Goal: Information Seeking & Learning: Learn about a topic

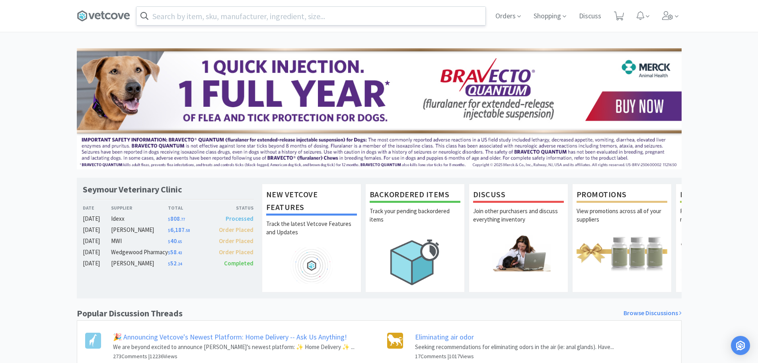
click at [434, 10] on input "text" at bounding box center [311, 16] width 349 height 18
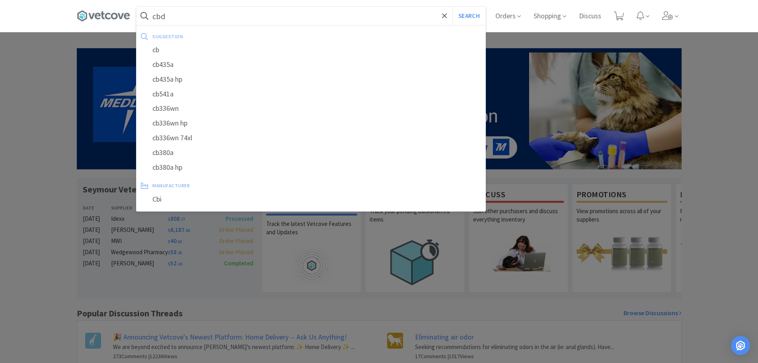
type input "cbd"
click at [453, 7] on button "Search" at bounding box center [469, 16] width 33 height 18
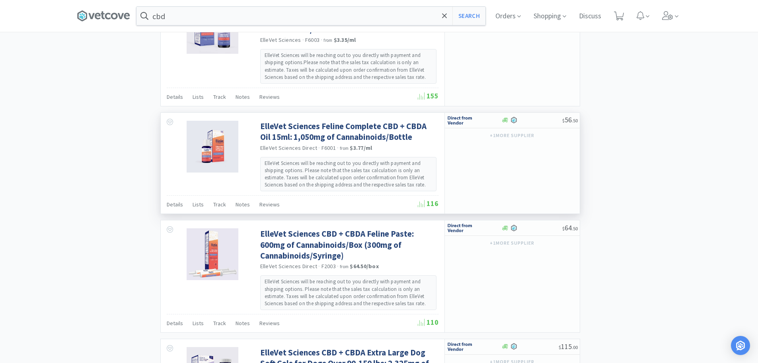
scroll to position [955, 0]
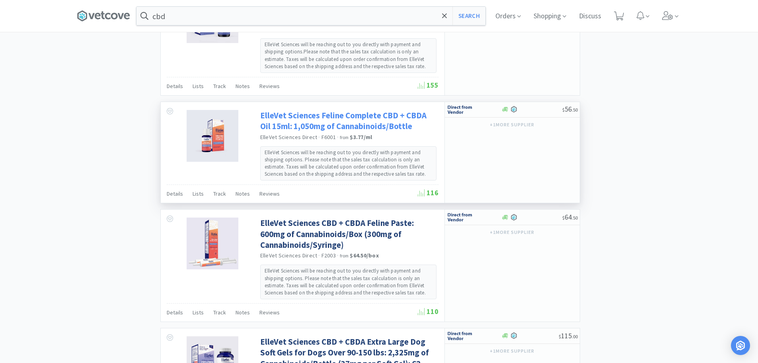
click at [331, 117] on link "ElleVet Sciences Feline Complete CBD + CBDA Oil 15ml: 1,050mg of Cannabinoids/B…" at bounding box center [348, 121] width 176 height 22
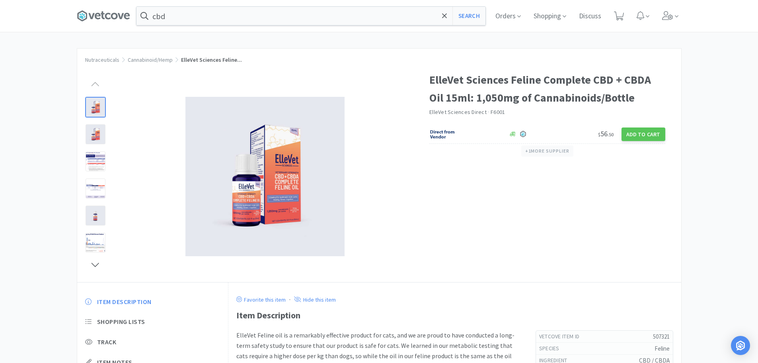
click at [550, 148] on button "+ 1 more supplier" at bounding box center [547, 150] width 52 height 11
click at [494, 250] on div "ElleVet Sciences Feline Complete CBD + CBDA Oil 15ml: 1,050mg of Cannabinoids/B…" at bounding box center [379, 172] width 604 height 219
click at [102, 135] on div at bounding box center [96, 134] width 20 height 20
click at [245, 200] on img at bounding box center [264, 176] width 159 height 159
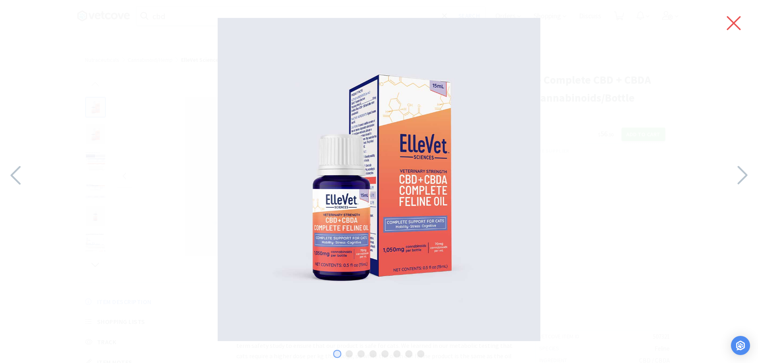
click at [733, 25] on icon at bounding box center [734, 23] width 17 height 22
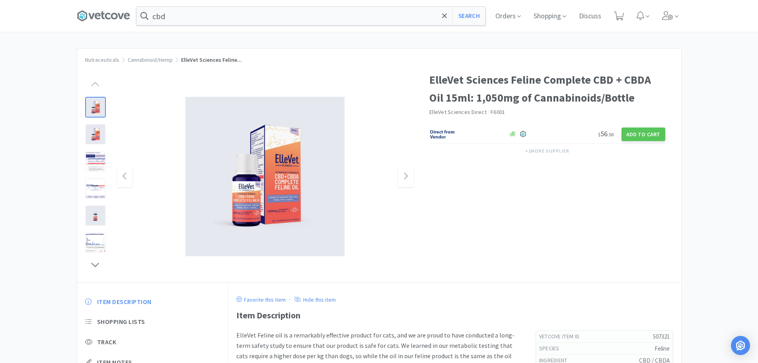
click at [234, 151] on img at bounding box center [264, 176] width 159 height 159
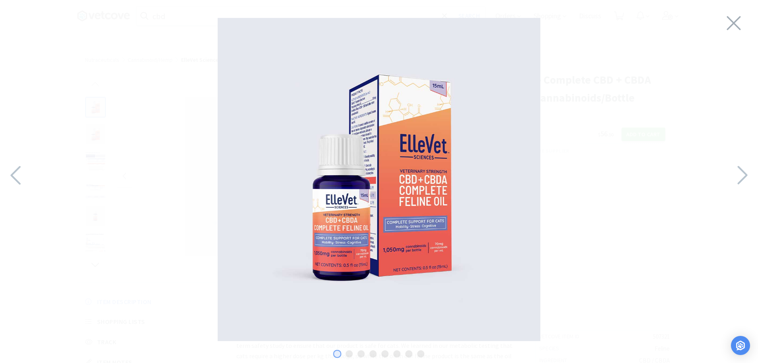
click at [743, 30] on div at bounding box center [379, 179] width 758 height 343
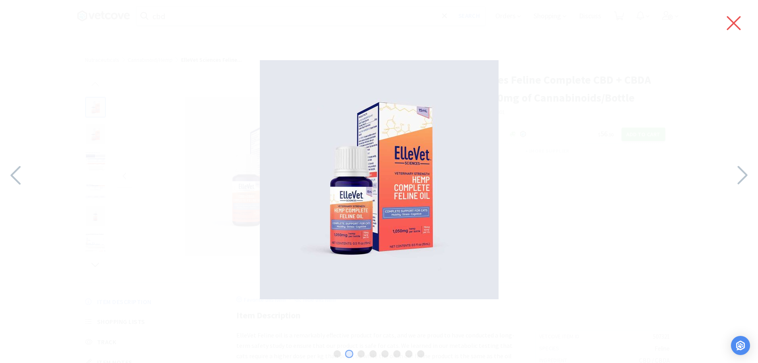
click at [730, 17] on icon at bounding box center [734, 23] width 17 height 22
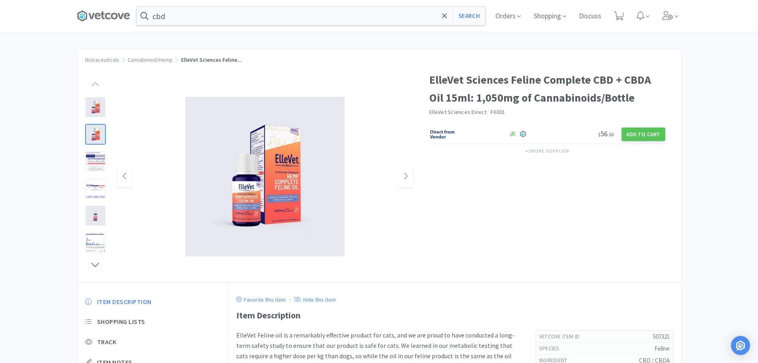
click at [100, 135] on div at bounding box center [96, 134] width 20 height 20
click at [304, 232] on img at bounding box center [264, 176] width 159 height 159
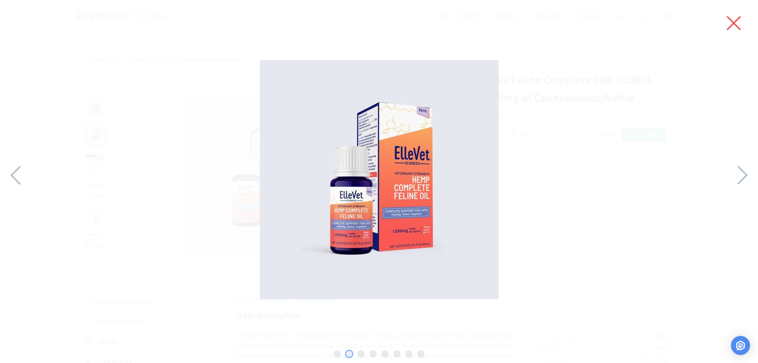
click at [739, 25] on icon at bounding box center [734, 23] width 17 height 22
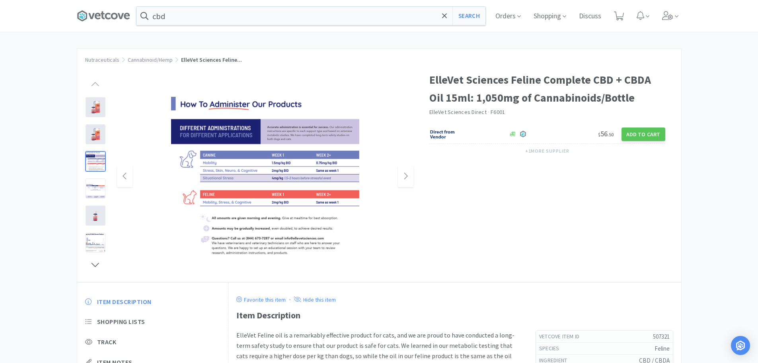
click at [96, 162] on div at bounding box center [96, 161] width 20 height 20
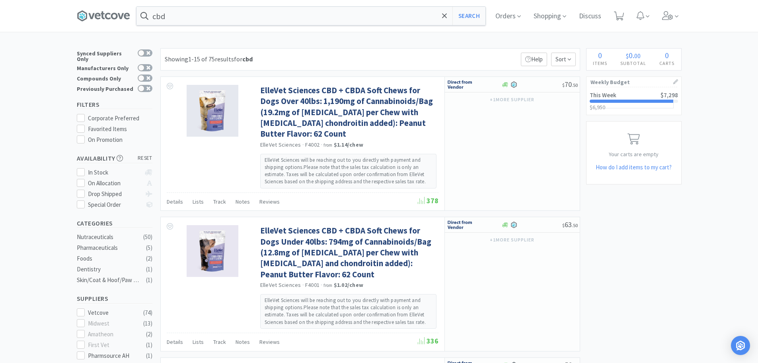
scroll to position [960, 0]
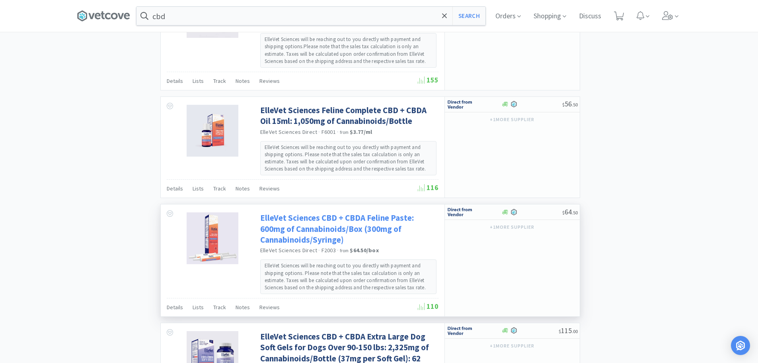
click at [332, 224] on link "ElleVet Sciences CBD + CBDA Feline Paste: 600mg of Cannabinoids/Box (300mg of C…" at bounding box center [348, 228] width 176 height 33
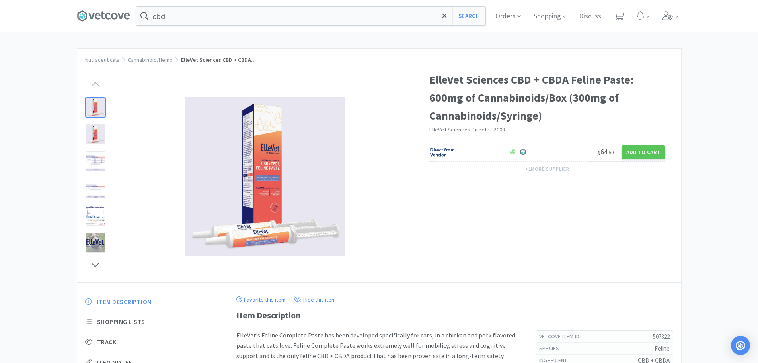
click at [92, 109] on div at bounding box center [96, 107] width 20 height 20
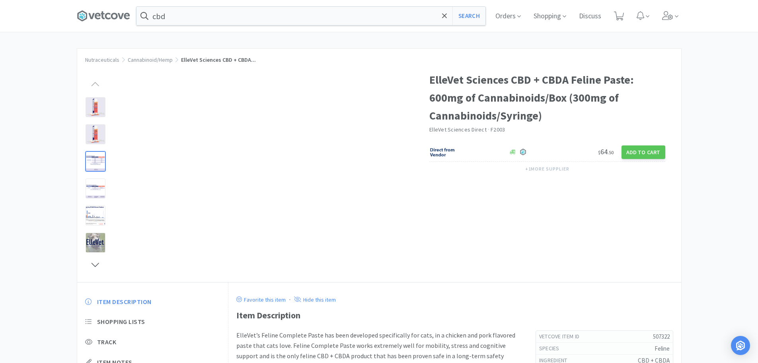
click at [110, 166] on div at bounding box center [253, 172] width 353 height 219
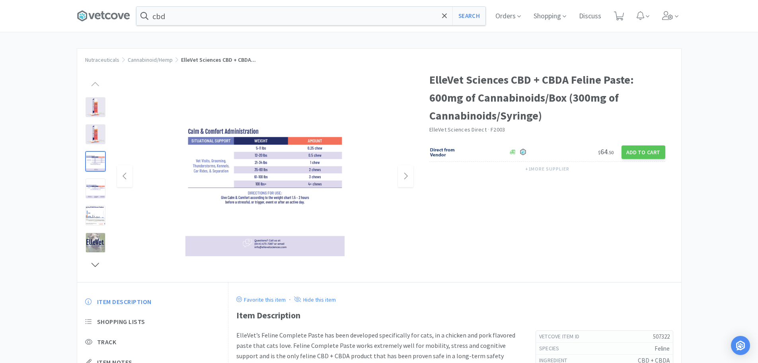
click at [235, 176] on img at bounding box center [264, 176] width 159 height 159
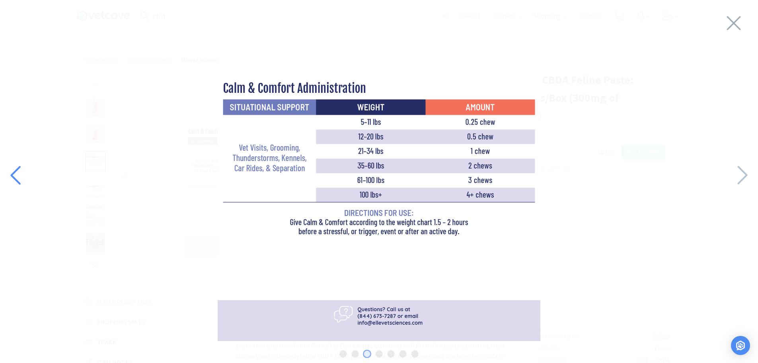
click at [17, 174] on icon at bounding box center [16, 175] width 17 height 27
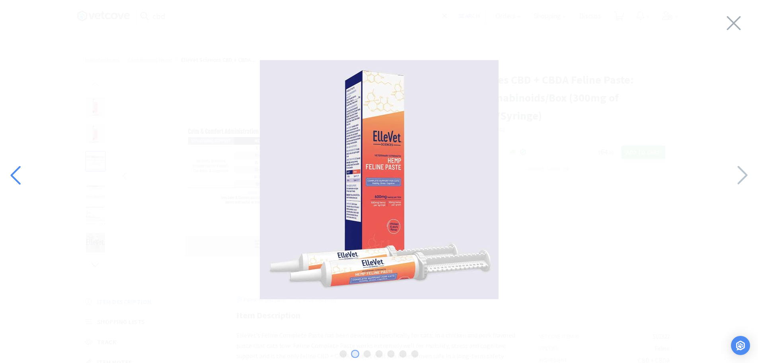
click at [17, 174] on icon at bounding box center [16, 175] width 17 height 27
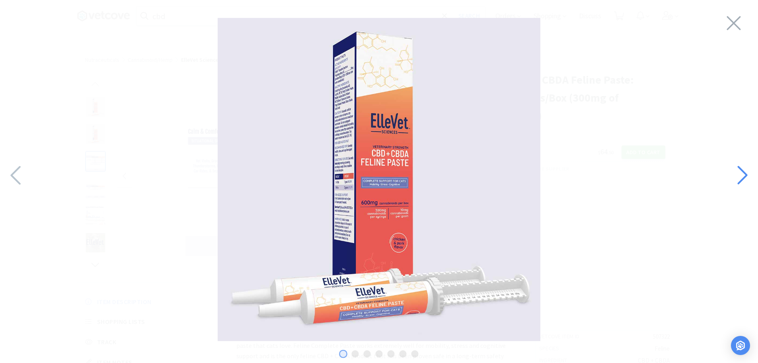
click at [747, 175] on icon at bounding box center [743, 175] width 10 height 19
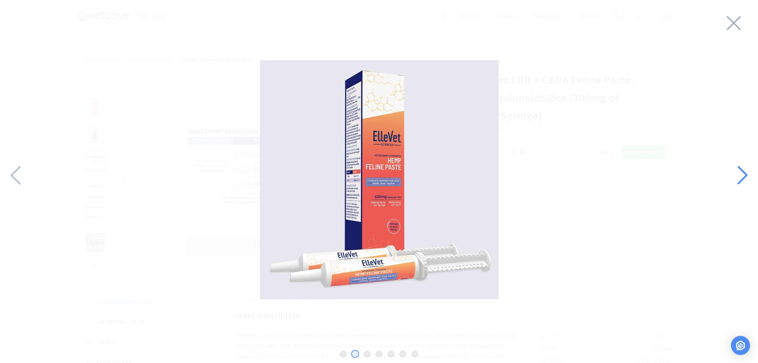
click at [746, 175] on icon at bounding box center [743, 175] width 10 height 19
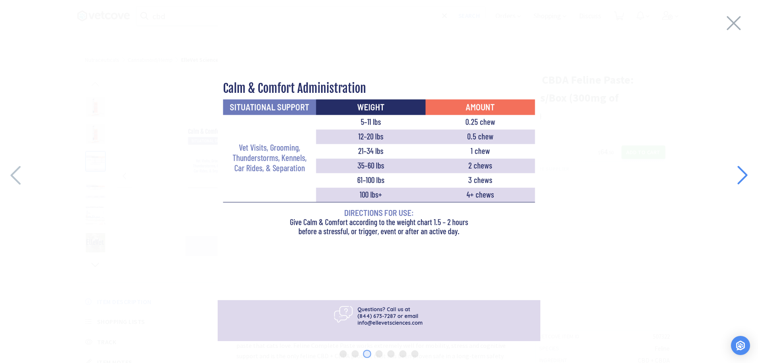
click at [746, 175] on icon at bounding box center [743, 175] width 10 height 19
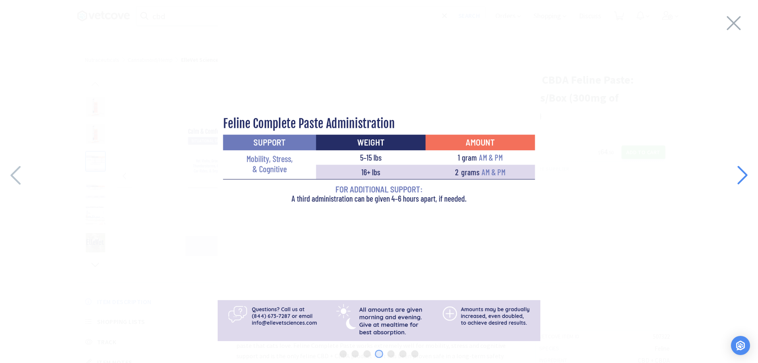
click at [735, 172] on icon at bounding box center [742, 175] width 17 height 27
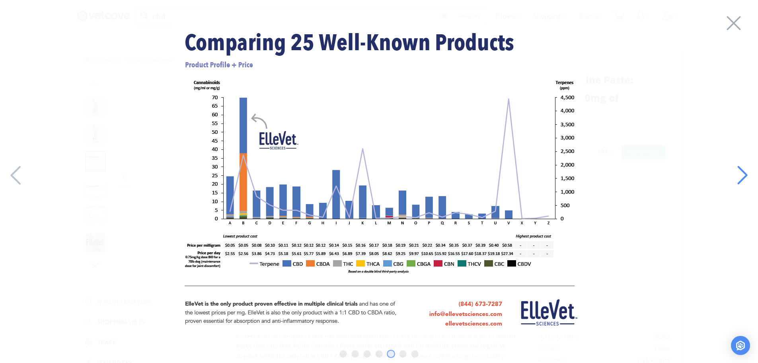
click at [734, 172] on icon at bounding box center [742, 175] width 17 height 27
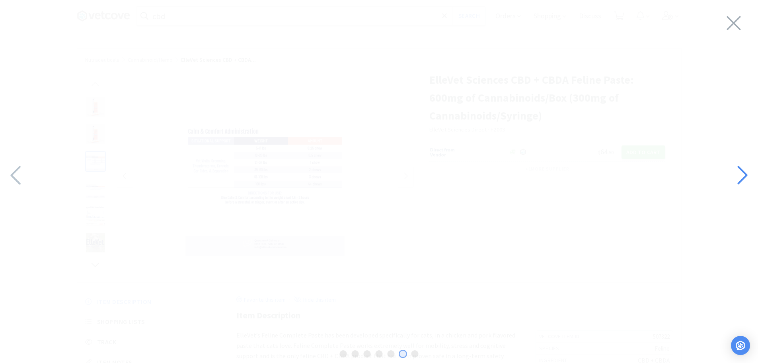
click at [734, 172] on icon at bounding box center [742, 175] width 17 height 27
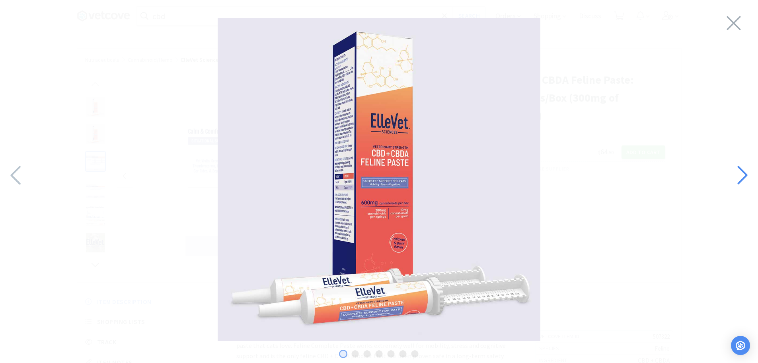
click at [734, 172] on icon at bounding box center [742, 175] width 17 height 27
click at [13, 168] on icon at bounding box center [16, 175] width 17 height 27
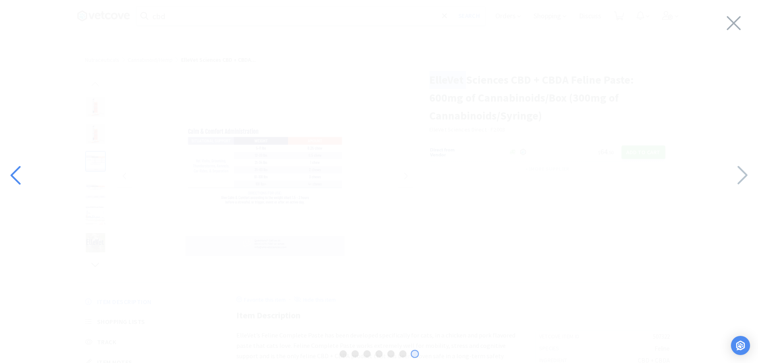
click at [13, 168] on icon at bounding box center [16, 175] width 17 height 27
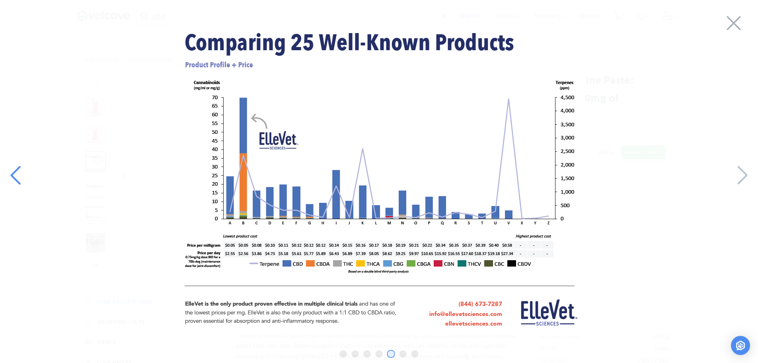
click at [13, 168] on icon at bounding box center [16, 175] width 17 height 27
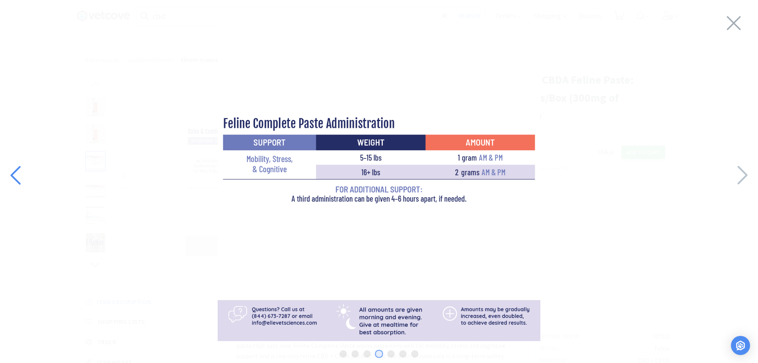
click at [18, 175] on icon at bounding box center [16, 175] width 17 height 27
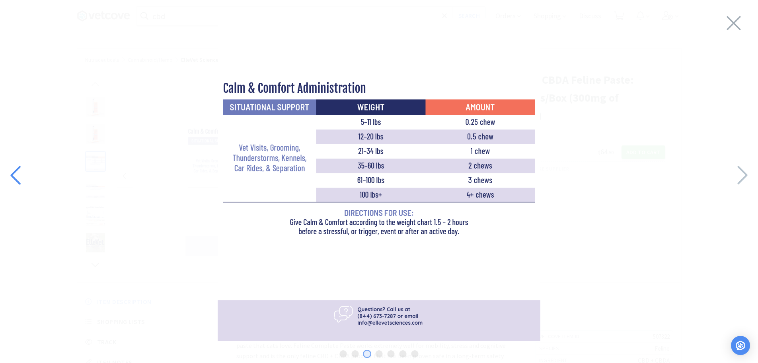
click at [18, 175] on icon at bounding box center [16, 175] width 17 height 27
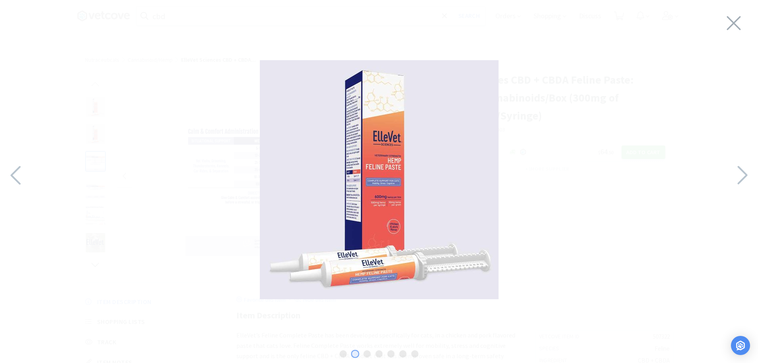
click at [376, 232] on img at bounding box center [379, 179] width 239 height 239
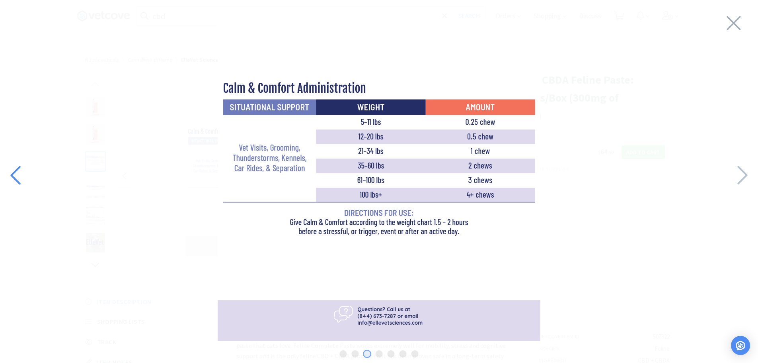
click at [20, 177] on icon at bounding box center [16, 175] width 17 height 27
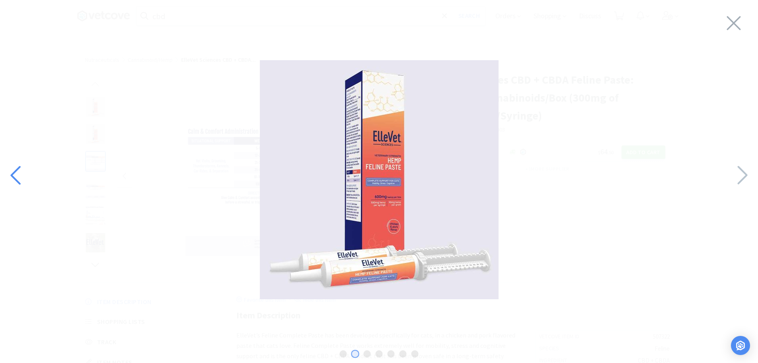
click at [22, 168] on icon at bounding box center [16, 175] width 17 height 27
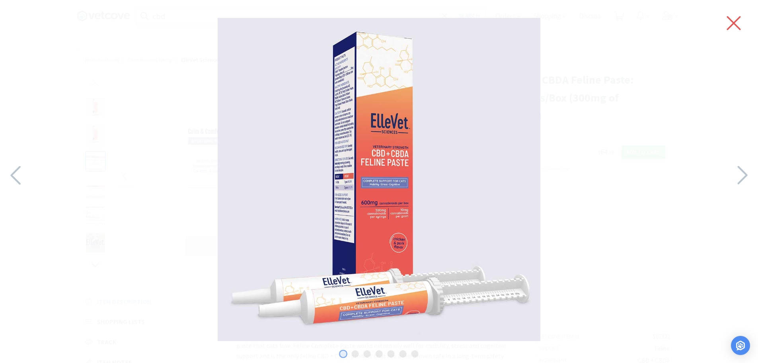
click at [731, 25] on icon at bounding box center [734, 23] width 17 height 22
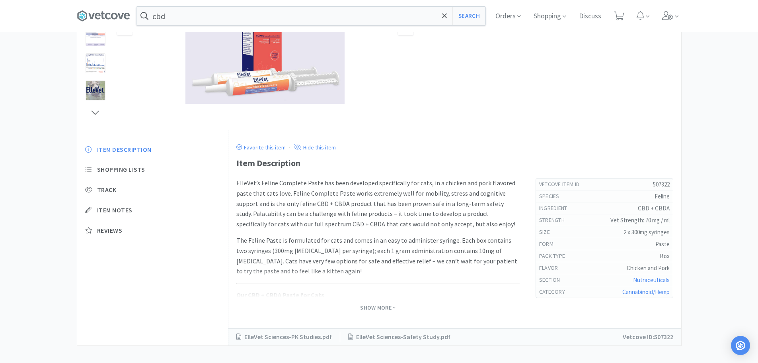
scroll to position [159, 0]
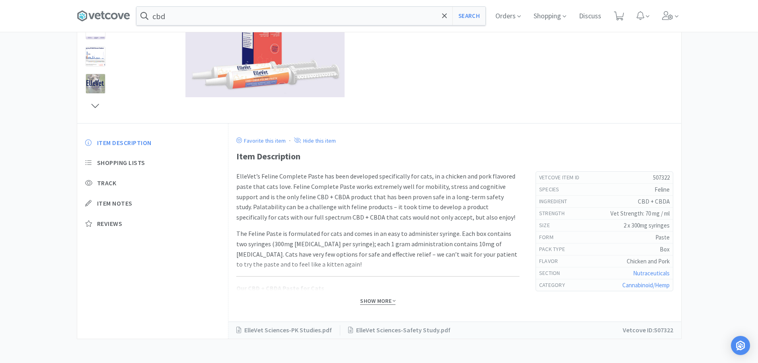
click at [393, 303] on icon at bounding box center [394, 301] width 3 height 6
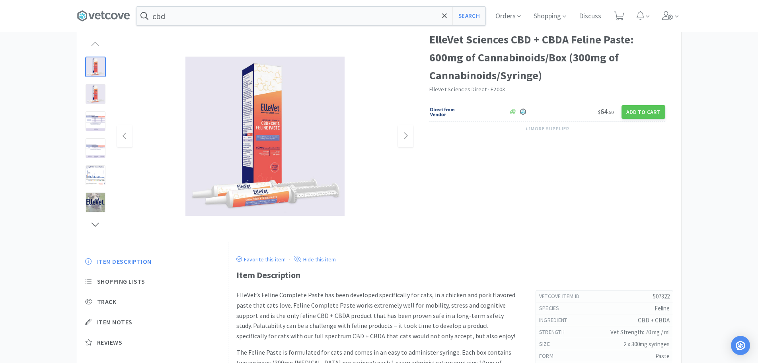
scroll to position [0, 0]
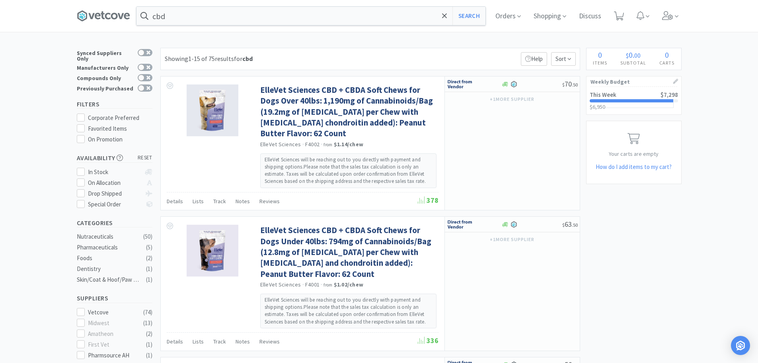
scroll to position [966, 0]
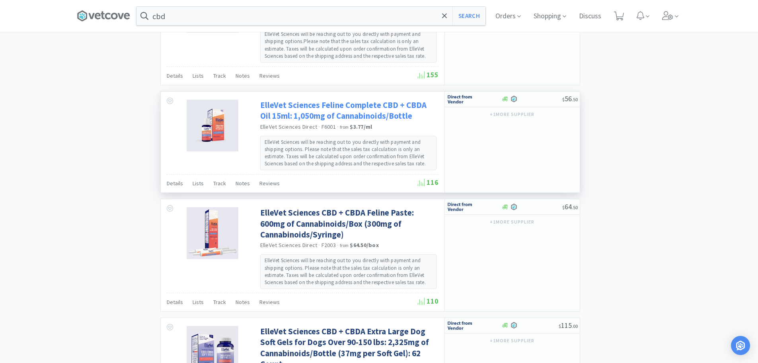
click at [306, 106] on link "ElleVet Sciences Feline Complete CBD + CBDA Oil 15ml: 1,050mg of Cannabinoids/B…" at bounding box center [348, 111] width 176 height 22
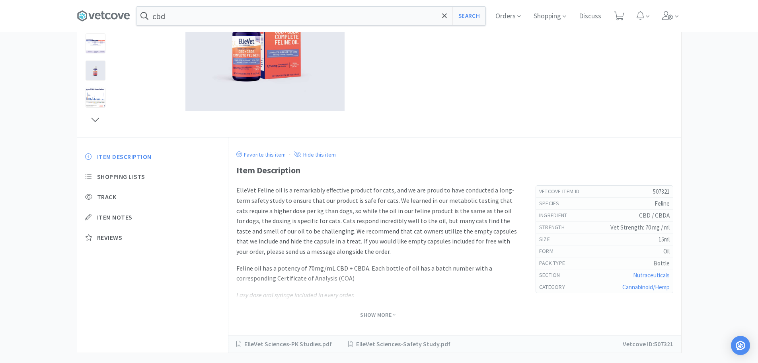
scroll to position [159, 0]
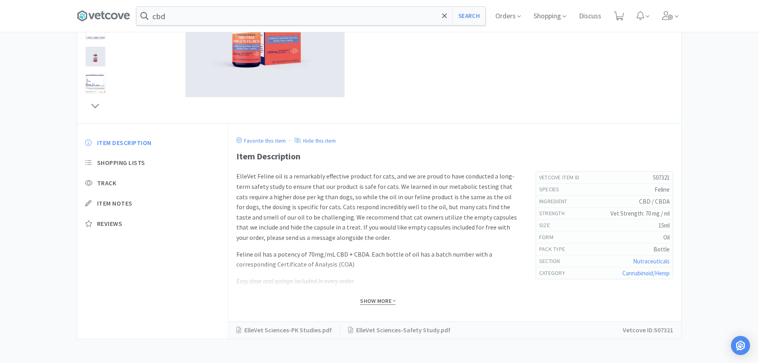
click at [388, 300] on span "Show More" at bounding box center [377, 301] width 35 height 8
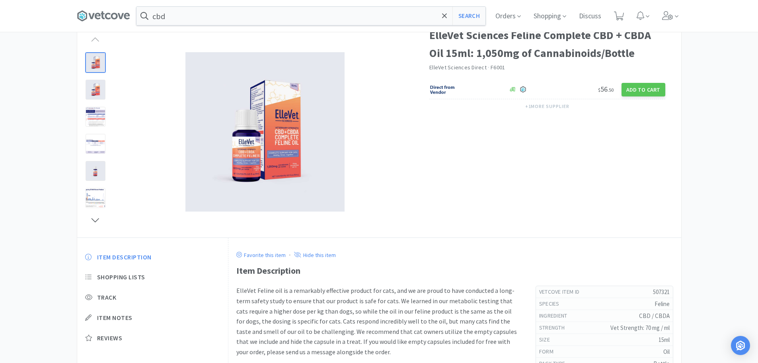
scroll to position [0, 0]
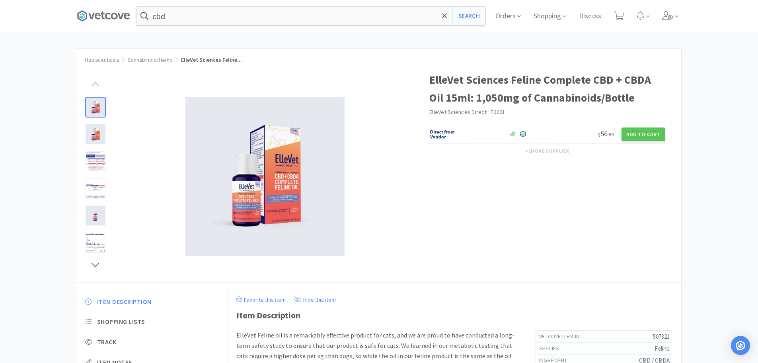
drag, startPoint x: 532, startPoint y: 299, endPoint x: 521, endPoint y: 290, distance: 13.9
drag, startPoint x: 521, startPoint y: 290, endPoint x: 544, endPoint y: 275, distance: 26.9
drag, startPoint x: 544, startPoint y: 275, endPoint x: 476, endPoint y: 263, distance: 68.7
click at [476, 263] on div "ElleVet Sciences Feline Complete CBD + CBDA Oil 15ml: 1,050mg of Cannabinoids/B…" at bounding box center [379, 172] width 604 height 219
click at [289, 192] on img at bounding box center [264, 176] width 159 height 159
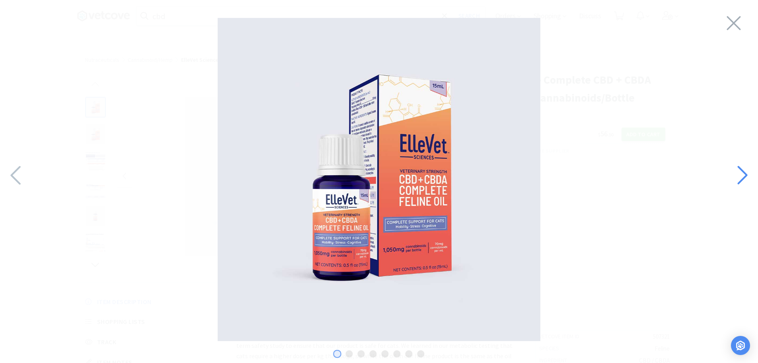
click at [736, 178] on icon at bounding box center [742, 175] width 17 height 27
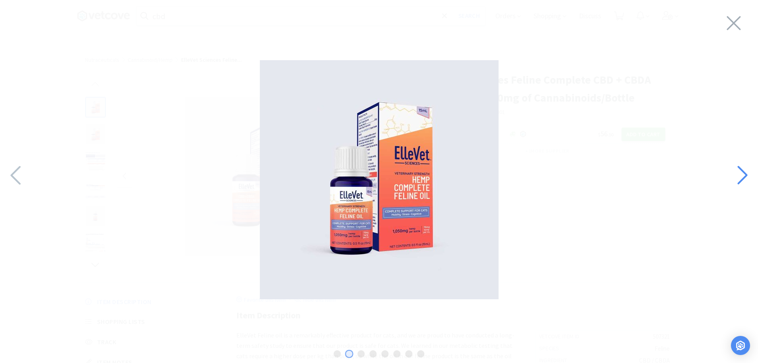
click at [736, 177] on icon at bounding box center [742, 175] width 17 height 27
click at [735, 178] on icon at bounding box center [742, 175] width 17 height 27
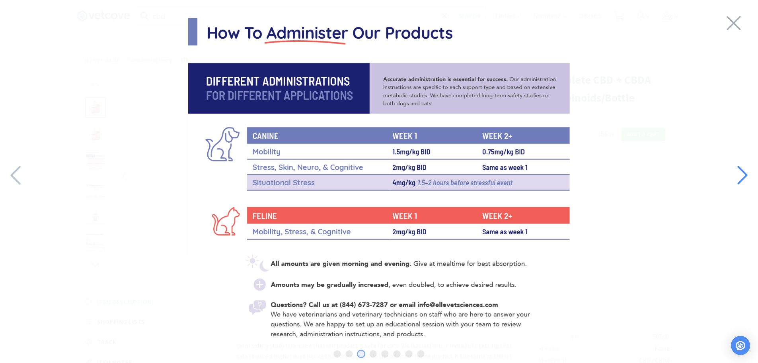
click at [740, 172] on icon at bounding box center [742, 175] width 17 height 27
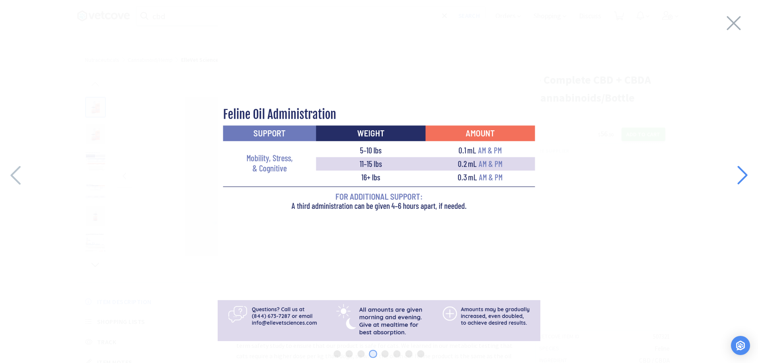
click at [740, 172] on icon at bounding box center [742, 175] width 17 height 27
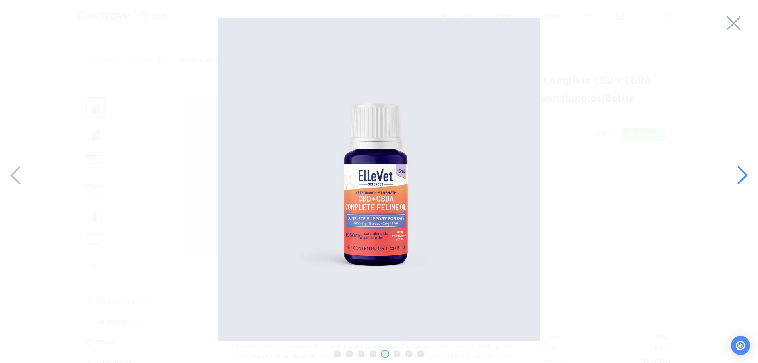
click at [740, 172] on icon at bounding box center [742, 175] width 17 height 27
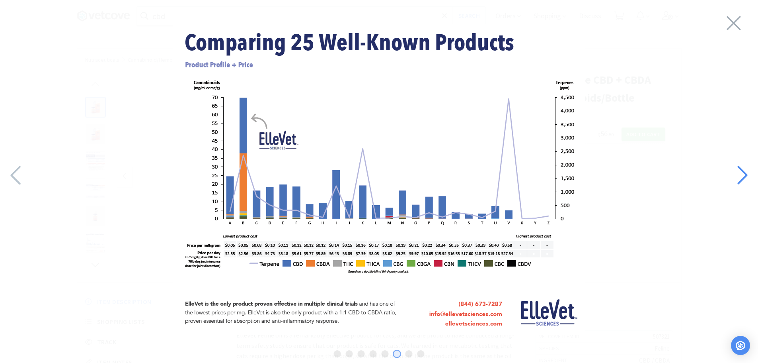
click at [739, 170] on icon at bounding box center [742, 175] width 17 height 27
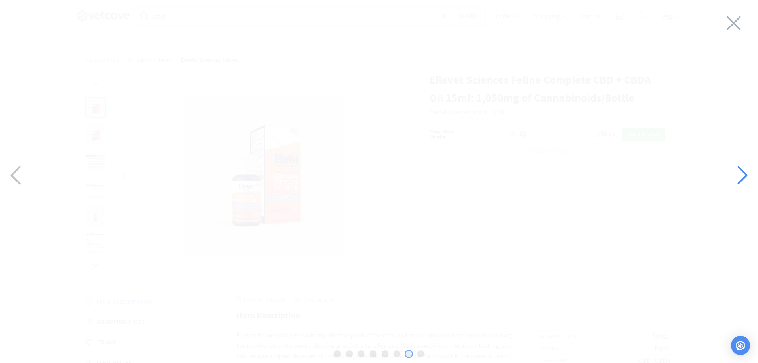
click at [747, 173] on icon at bounding box center [742, 175] width 17 height 27
click at [732, 176] on div at bounding box center [742, 176] width 33 height 28
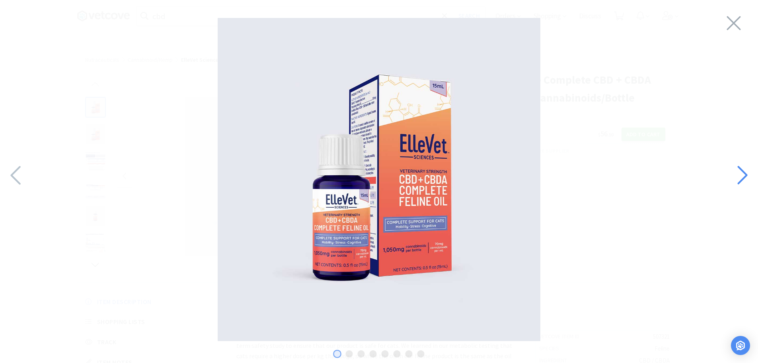
click at [746, 179] on icon at bounding box center [742, 175] width 17 height 27
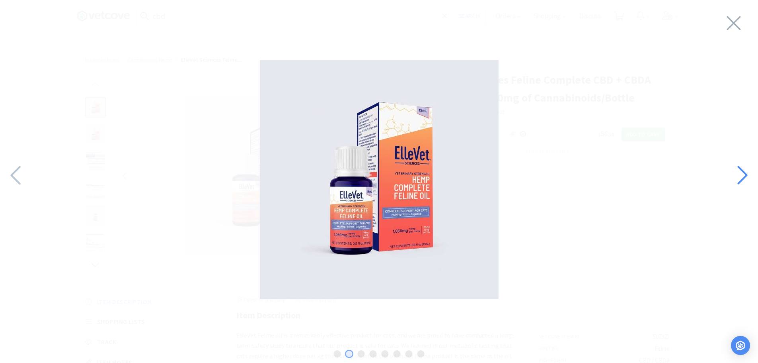
click at [743, 179] on icon at bounding box center [743, 175] width 10 height 19
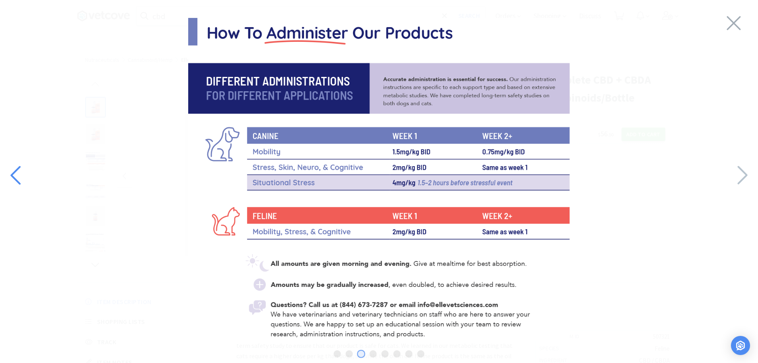
click at [27, 180] on div at bounding box center [16, 176] width 33 height 28
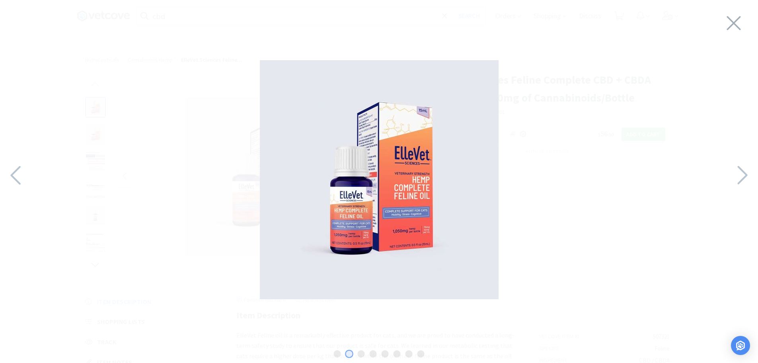
click at [744, 25] on div at bounding box center [379, 179] width 758 height 343
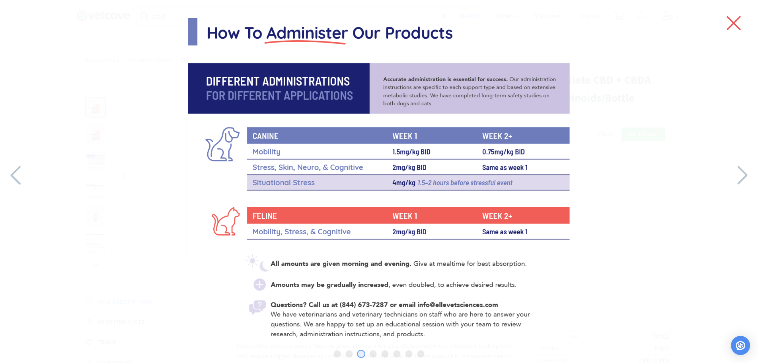
click at [734, 24] on icon at bounding box center [734, 23] width 17 height 22
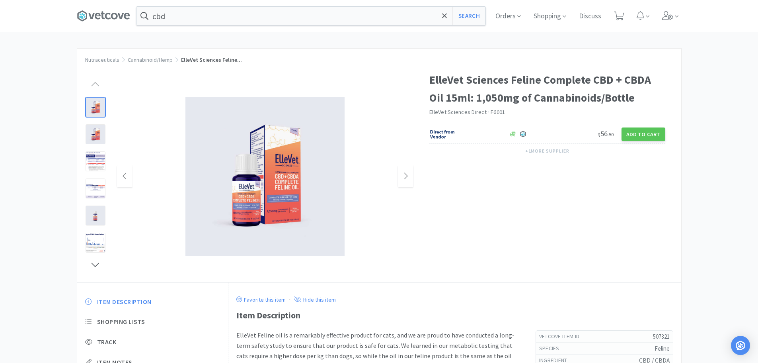
click at [276, 179] on img at bounding box center [264, 176] width 159 height 159
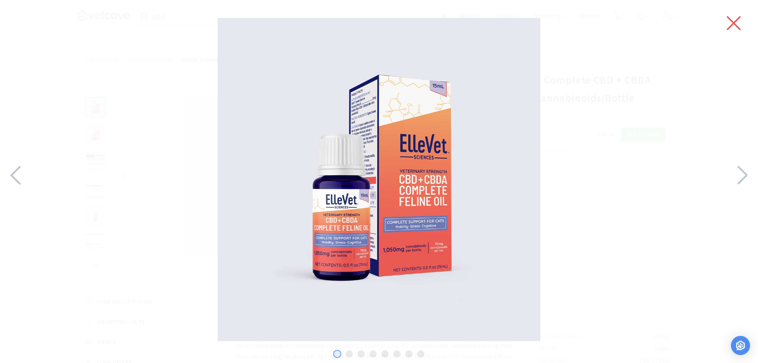
click at [732, 19] on icon at bounding box center [734, 23] width 17 height 22
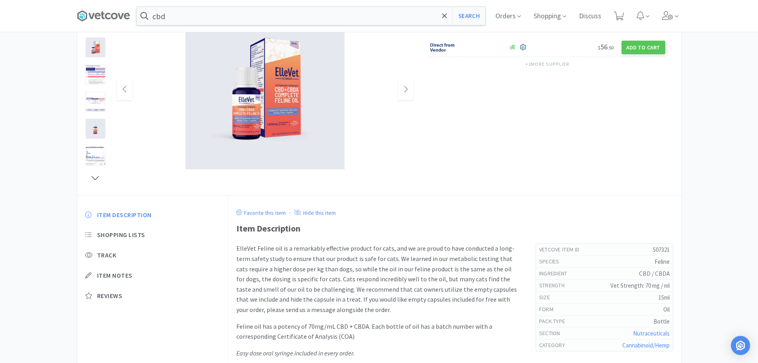
scroll to position [199, 0]
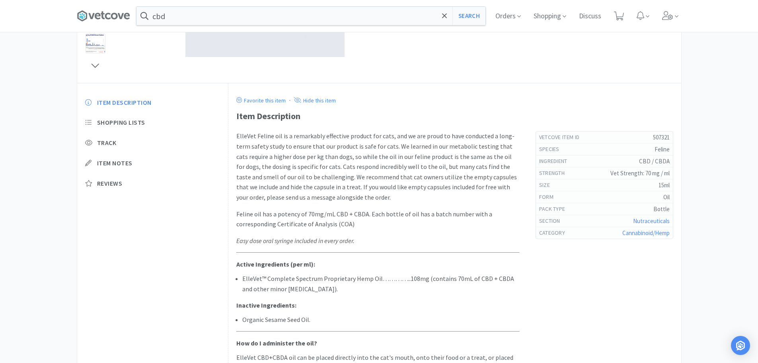
click at [237, 114] on div "Item Description" at bounding box center [454, 116] width 437 height 14
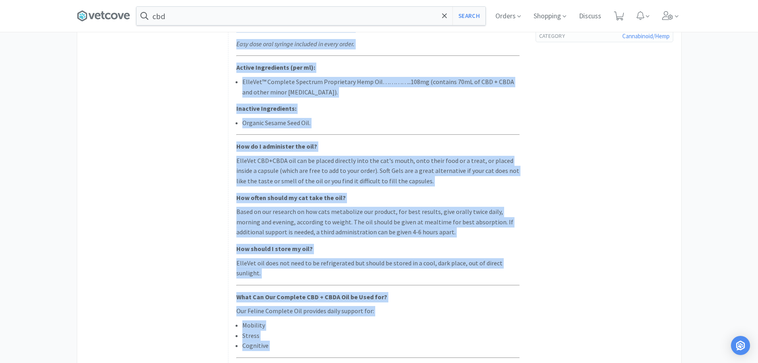
scroll to position [514, 0]
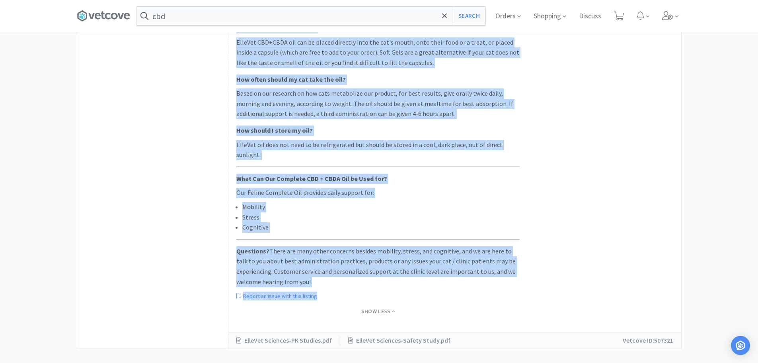
drag, startPoint x: 237, startPoint y: 117, endPoint x: 326, endPoint y: 379, distance: 276.8
copy div "Lore Ipsumdolors AmetCon Adipis eli se d eiusmodtem incididun utlabor etd magn,…"
